Goal: Feedback & Contribution: Submit feedback/report problem

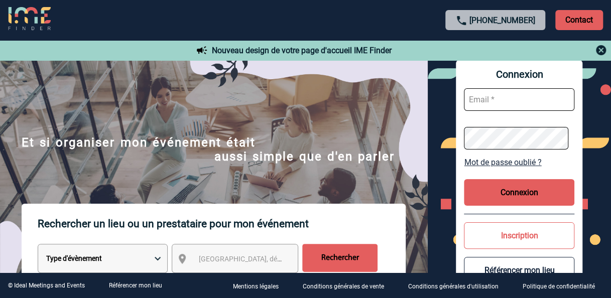
type input "[PERSON_NAME][EMAIL_ADDRESS][DOMAIN_NAME]"
click at [525, 190] on button "Connexion" at bounding box center [519, 192] width 111 height 27
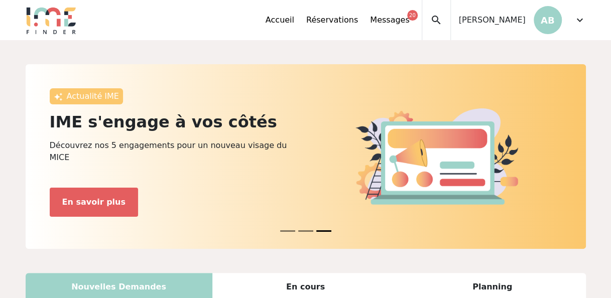
click at [331, 21] on div "Accueil Réservations Messages 20 Mes données personnelles Données société Mes é…" at bounding box center [344, 20] width 156 height 40
click at [492, 22] on span "[PERSON_NAME]" at bounding box center [492, 20] width 67 height 12
click at [571, 20] on div "Accueil Réservations Messages 20 Mes données personnelles Données société Mes é…" at bounding box center [426, 20] width 320 height 40
click at [584, 20] on span "expand_more" at bounding box center [580, 20] width 12 height 12
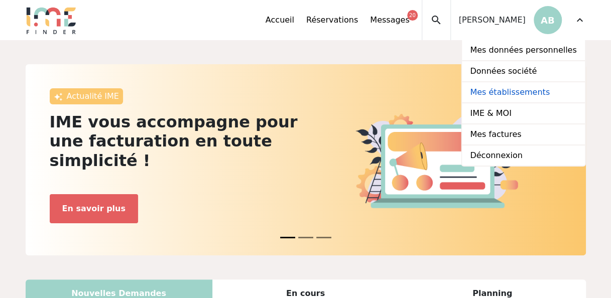
click at [535, 93] on link "Mes établissements" at bounding box center [523, 92] width 123 height 21
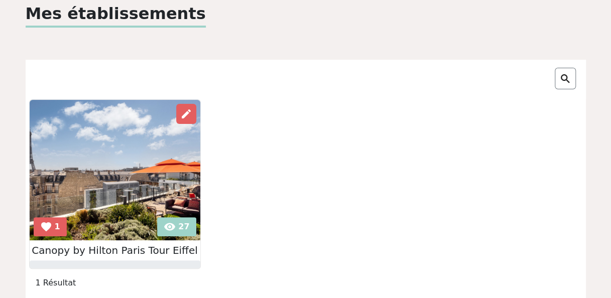
scroll to position [152, 0]
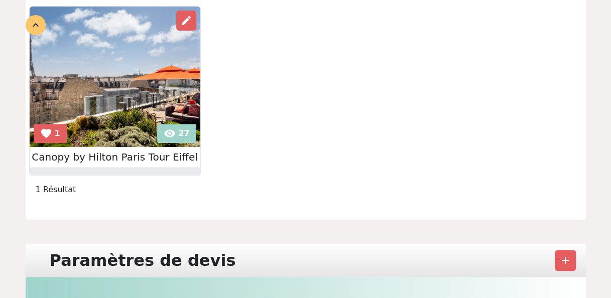
click at [135, 155] on h2 "Canopy by Hilton Paris Tour Eiffel" at bounding box center [115, 157] width 171 height 12
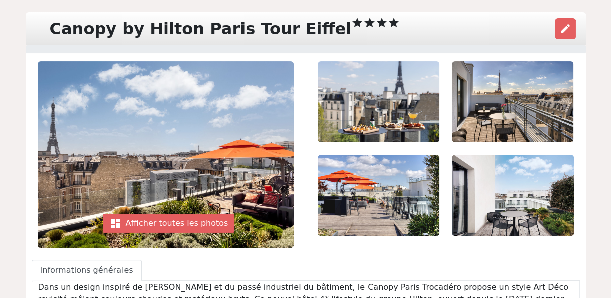
scroll to position [67, 0]
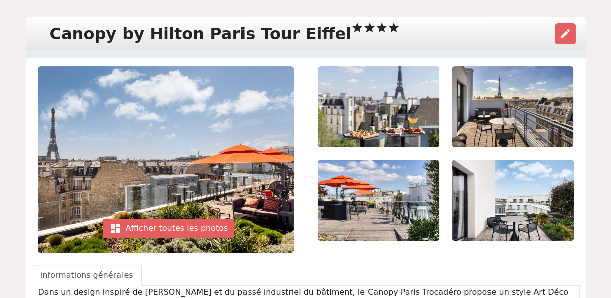
click at [554, 33] on div "edit" at bounding box center [565, 33] width 25 height 25
click at [561, 33] on span "edit" at bounding box center [566, 34] width 12 height 12
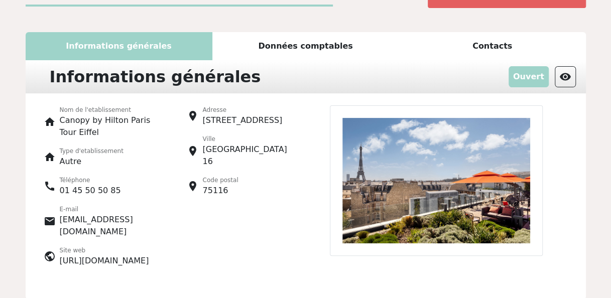
scroll to position [45, 0]
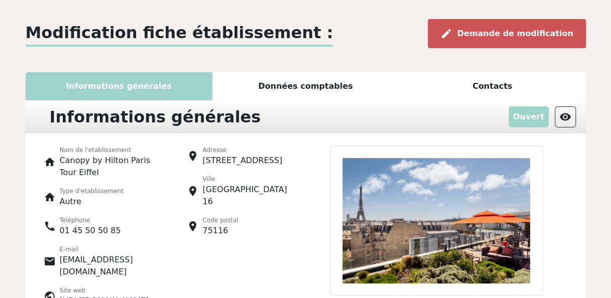
click at [515, 33] on span "Demande de modification" at bounding box center [516, 34] width 116 height 10
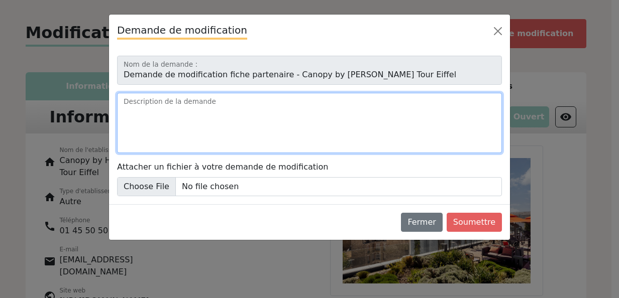
click at [333, 125] on textarea "Description de la demande" at bounding box center [309, 123] width 385 height 60
click at [197, 114] on textarea "Description de la demande" at bounding box center [309, 123] width 385 height 60
click at [336, 111] on textarea "Description de la demande" at bounding box center [309, 123] width 385 height 60
click at [327, 106] on textarea "Description de la demande" at bounding box center [309, 123] width 385 height 60
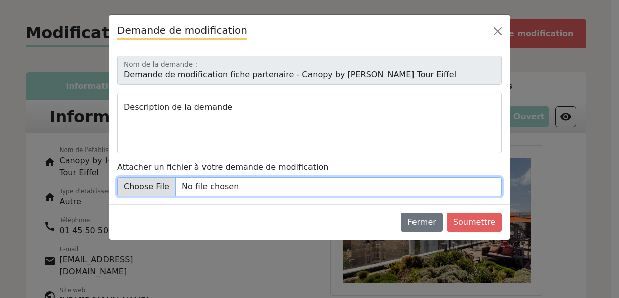
click at [168, 189] on input "Attacher un fichier à votre demande de modification" at bounding box center [309, 186] width 385 height 19
type input "C:\fakepath\Brochure Hiver groupes rooftop - FR.pdf"
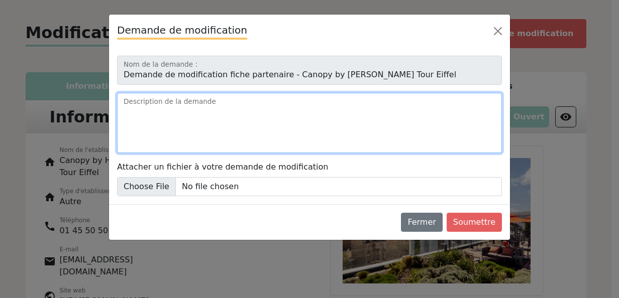
click at [310, 116] on textarea "Description de la demande" at bounding box center [309, 123] width 385 height 60
type textarea "P"
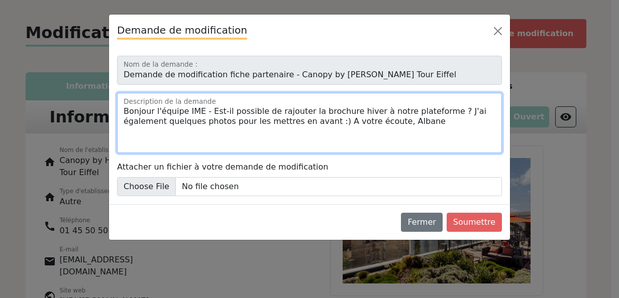
drag, startPoint x: 242, startPoint y: 121, endPoint x: 268, endPoint y: 124, distance: 25.7
click at [211, 124] on textarea "Bonjour l'équipe IME - Est-il possible de rajouter la brochure hiver à notre pl…" at bounding box center [309, 123] width 385 height 60
drag, startPoint x: 242, startPoint y: 122, endPoint x: 213, endPoint y: 122, distance: 28.1
click at [213, 122] on textarea "Bonjour l'équipe IME - Est-il possible de rajouter la brochure hiver à notre pl…" at bounding box center [309, 123] width 385 height 60
click at [236, 132] on textarea "Bonjour l'équipe IME - Est-il possible de rajouter la brochure hiver à notre pl…" at bounding box center [309, 123] width 385 height 60
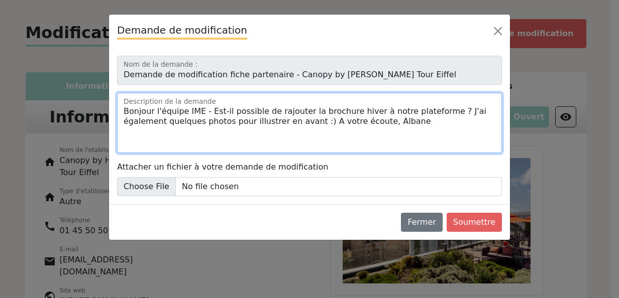
click at [230, 123] on textarea "Bonjour l'équipe IME - Est-il possible de rajouter la brochure hiver à notre pl…" at bounding box center [309, 123] width 385 height 60
click at [232, 122] on textarea "Bonjour l'équipe IME - Est-il possible de rajouter la brochure hiver à notre pl…" at bounding box center [309, 123] width 385 height 60
drag, startPoint x: 263, startPoint y: 122, endPoint x: 232, endPoint y: 122, distance: 31.6
click at [232, 122] on textarea "Bonjour l'équipe IME - Est-il possible de rajouter la brochure hiver à notre pl…" at bounding box center [309, 123] width 385 height 60
type textarea "Bonjour l'équipe IME - Est-il possible de rajouter la brochure hiver à notre pl…"
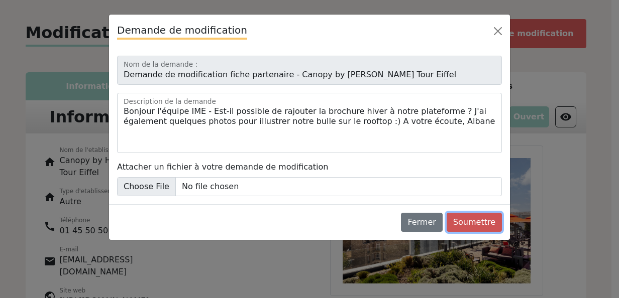
click at [473, 220] on button "Soumettre" at bounding box center [474, 222] width 55 height 19
